Goal: Use online tool/utility: Use online tool/utility

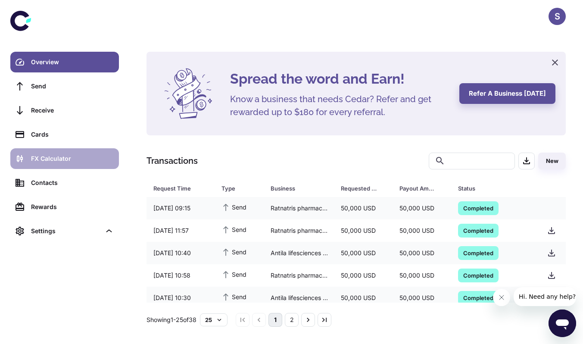
click at [44, 158] on div "FX Calculator" at bounding box center [72, 158] width 83 height 9
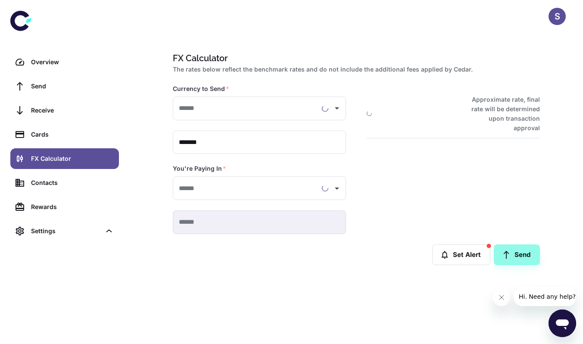
type input "**********"
